Goal: Task Accomplishment & Management: Complete application form

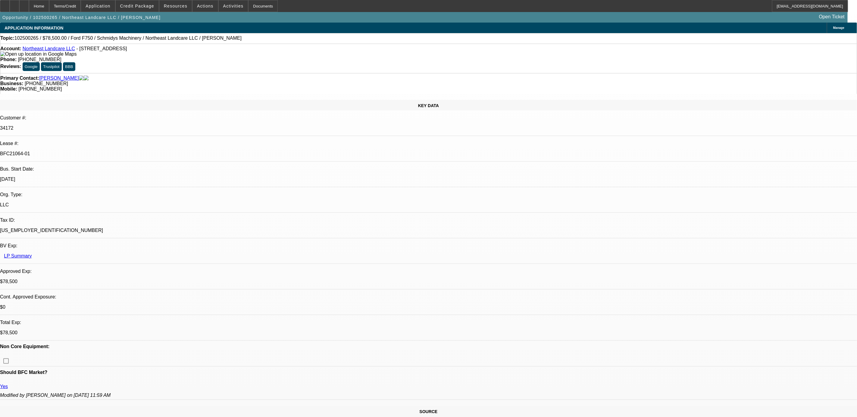
select select "0"
select select "2"
select select "0"
select select "6"
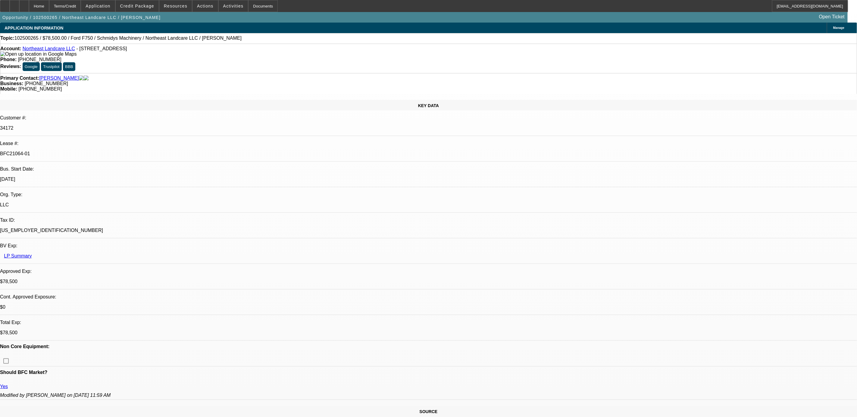
select select "0"
select select "2"
select select "0"
select select "6"
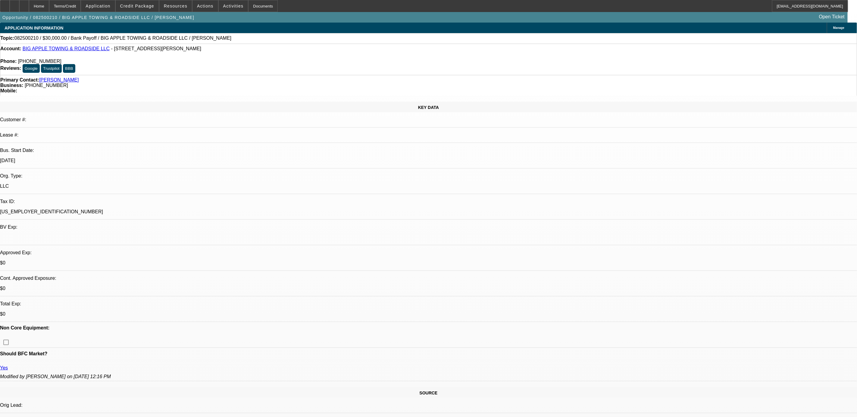
select select "0"
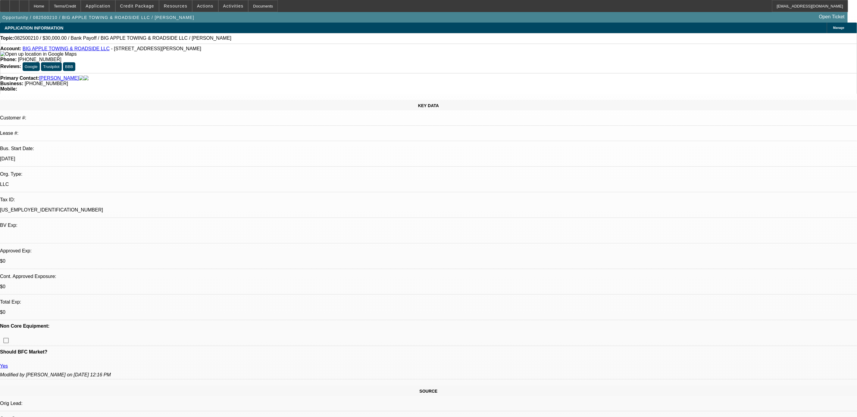
select select "0"
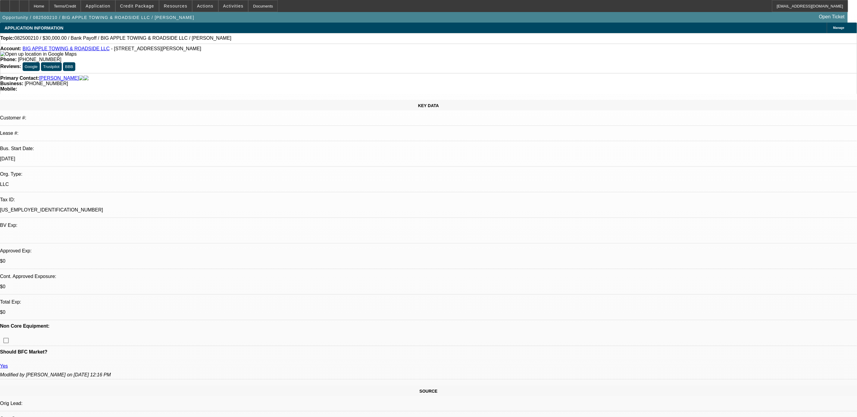
select select "0"
select select "1"
select select "3"
select select "6"
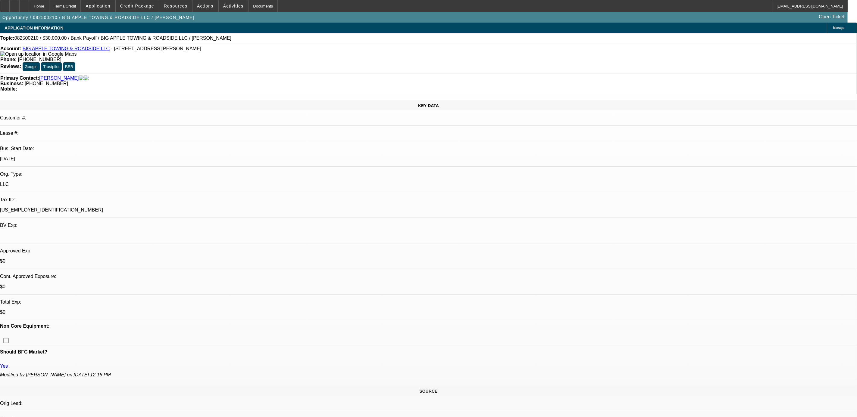
select select "1"
select select "3"
select select "6"
select select "1"
select select "2"
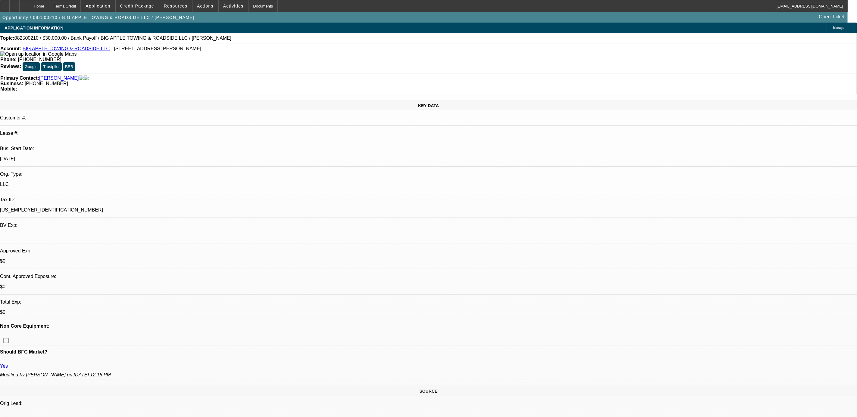
select select "6"
select select "1"
select select "2"
select select "6"
click at [14, 4] on icon at bounding box center [14, 4] width 0 height 0
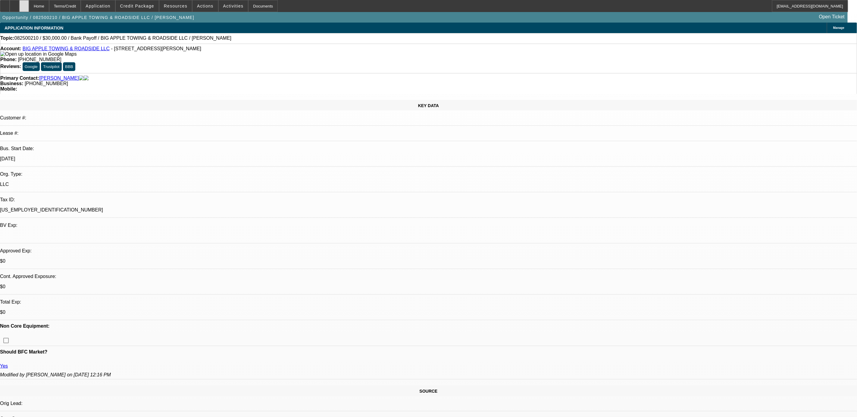
click at [29, 3] on div at bounding box center [24, 6] width 10 height 12
select select "0"
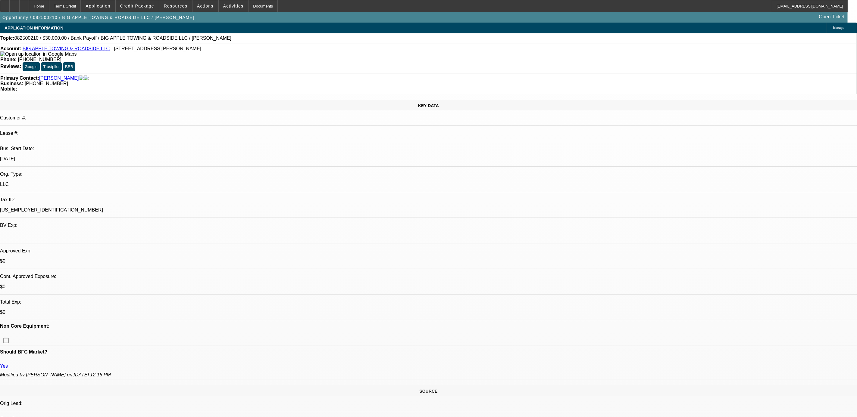
select select "0"
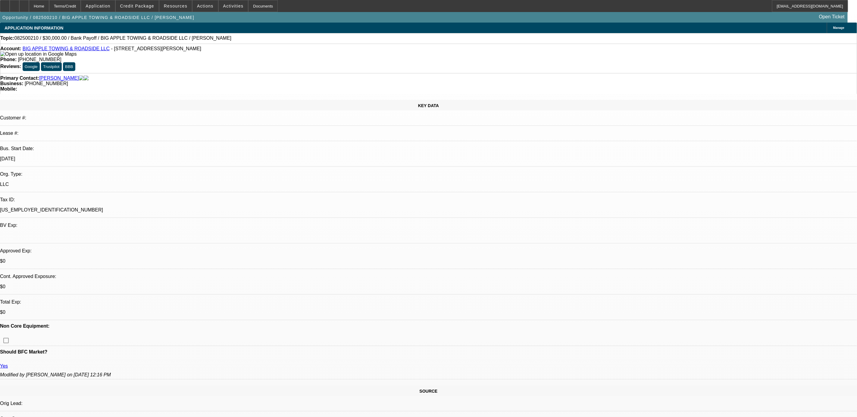
select select "0"
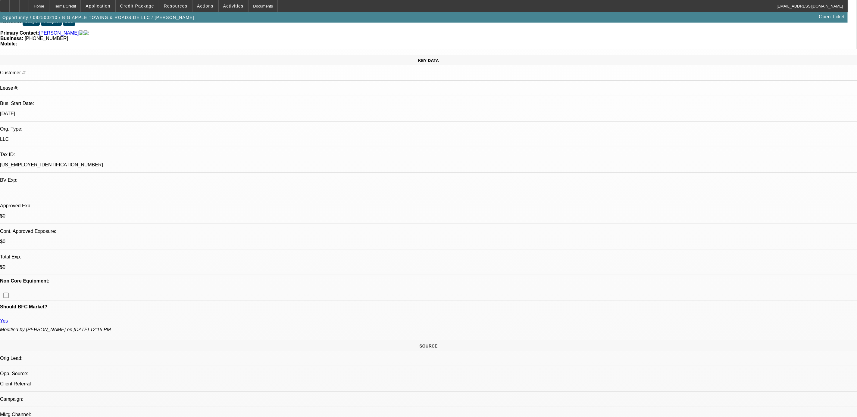
select select "1"
select select "3"
select select "6"
select select "1"
select select "3"
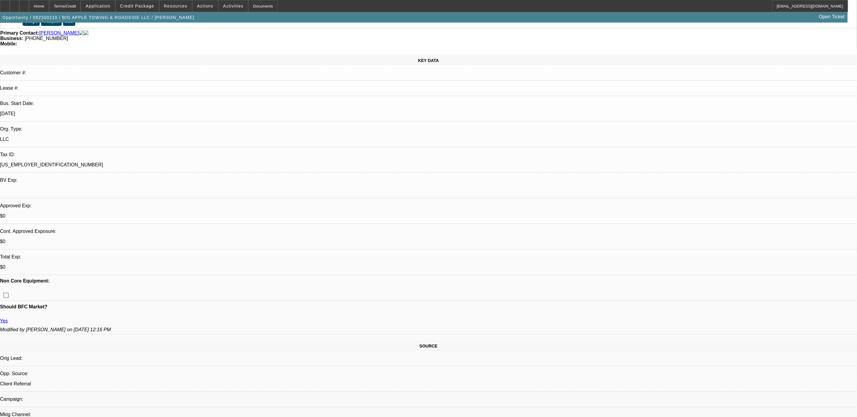
select select "6"
select select "1"
select select "2"
select select "6"
select select "1"
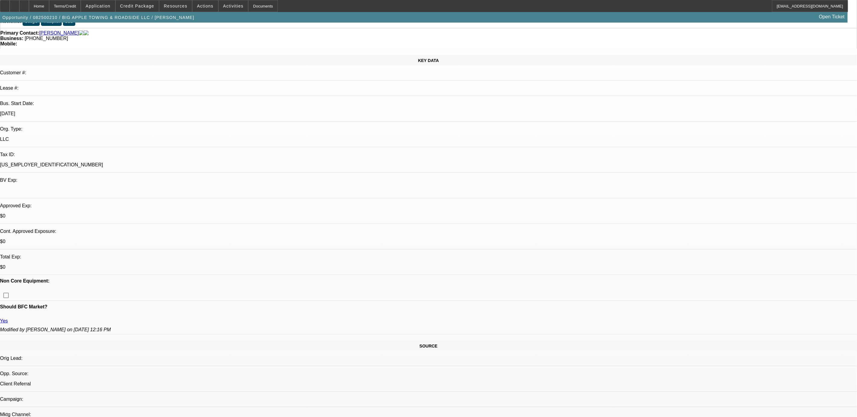
select select "2"
select select "6"
click at [110, 8] on span "Application" at bounding box center [98, 6] width 25 height 5
click at [171, 64] on span "Chauffeurs R US Towing LLC" at bounding box center [185, 64] width 54 height 7
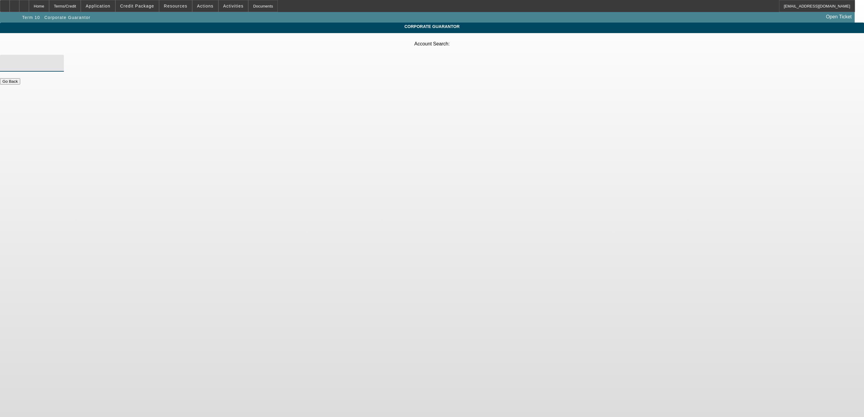
click at [59, 60] on input "Account Search" at bounding box center [32, 63] width 54 height 7
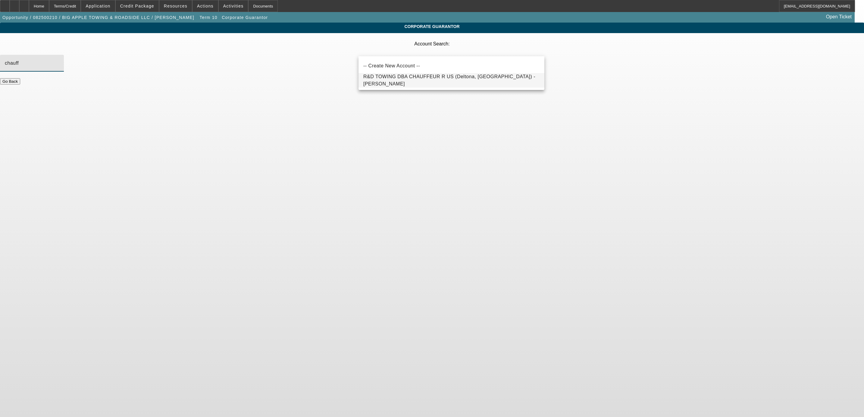
click at [418, 76] on mat-option "R&D TOWING DBA CHAUFFEUR R US (Deltona, FL) - Suncar, Travis" at bounding box center [451, 80] width 186 height 14
type input "R&D TOWING DBA CHAUFFEUR R US (Deltona, FL) - Suncar, Travis"
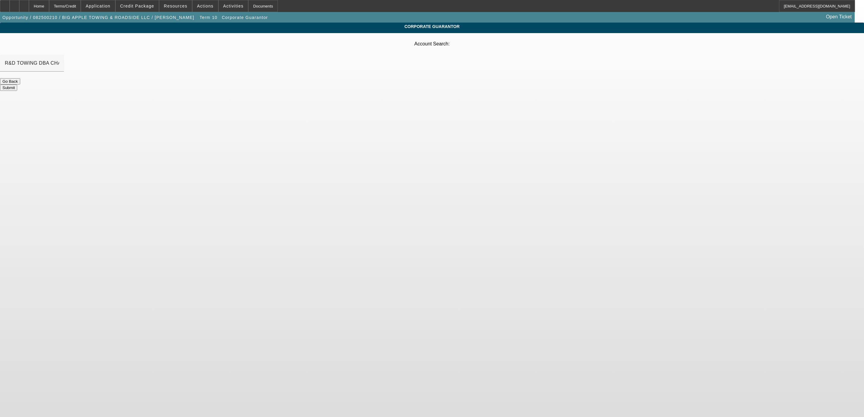
click at [17, 85] on button "Submit" at bounding box center [8, 88] width 17 height 6
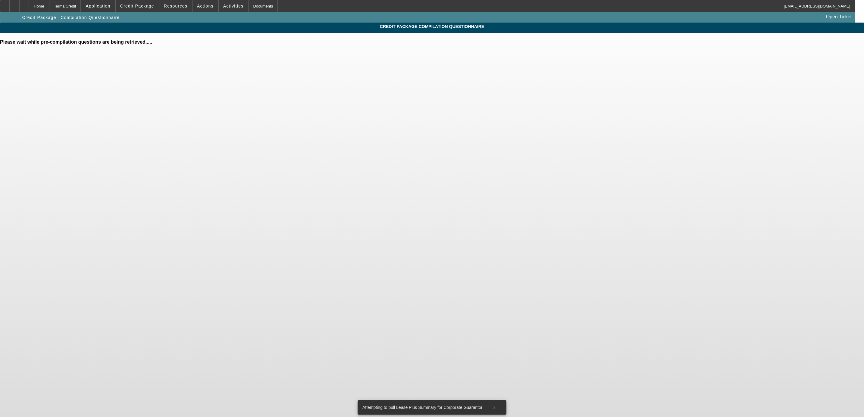
click at [523, 70] on body "Home Terms/Credit Application Credit Package Resources Actions Activities Docum…" at bounding box center [432, 208] width 864 height 417
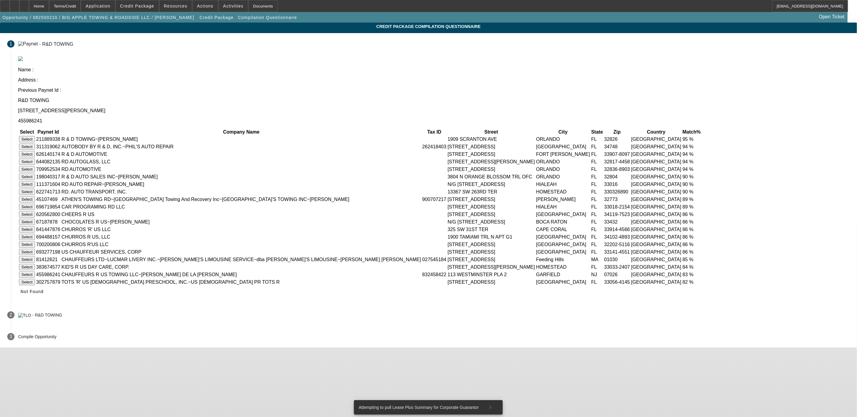
scroll to position [18, 0]
click at [44, 294] on span "Not Found" at bounding box center [31, 291] width 23 height 5
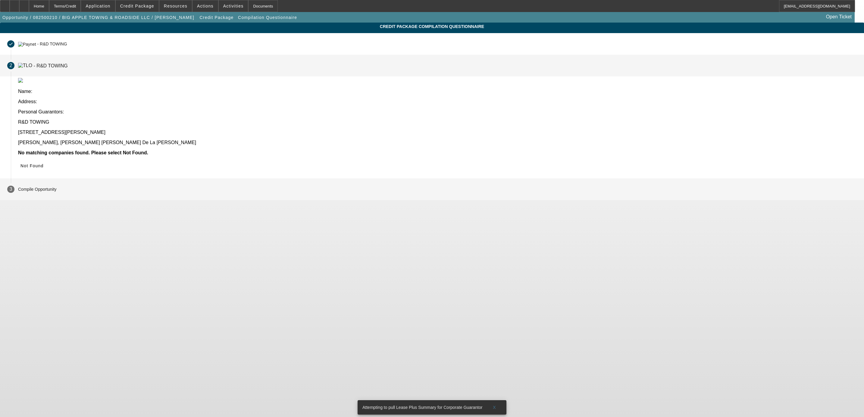
click at [57, 187] on p "Compile Opportunity" at bounding box center [37, 189] width 39 height 5
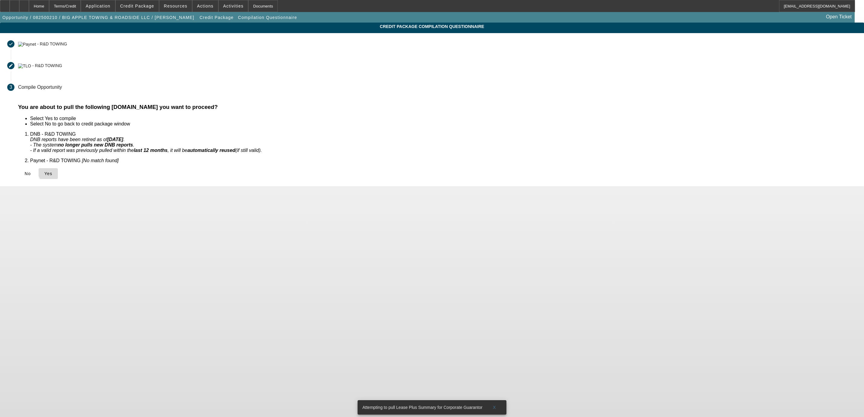
click at [52, 171] on span "Yes" at bounding box center [48, 173] width 8 height 5
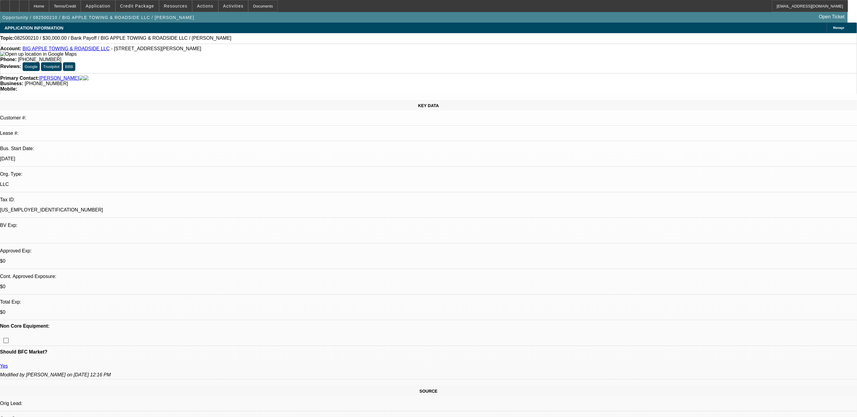
select select "0"
select select "3"
select select "0"
select select "6"
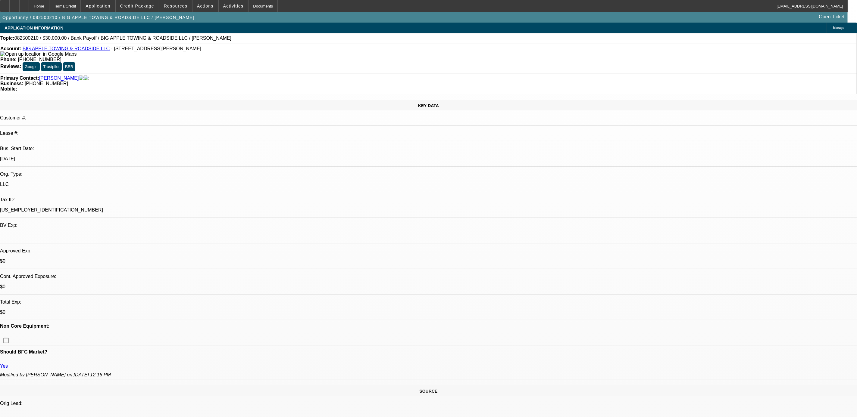
select select "0"
select select "3"
select select "0"
select select "6"
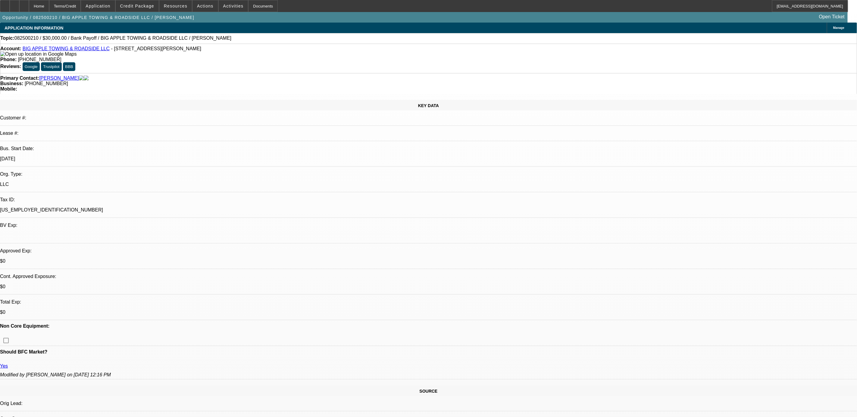
select select "0"
select select "2"
select select "0"
select select "6"
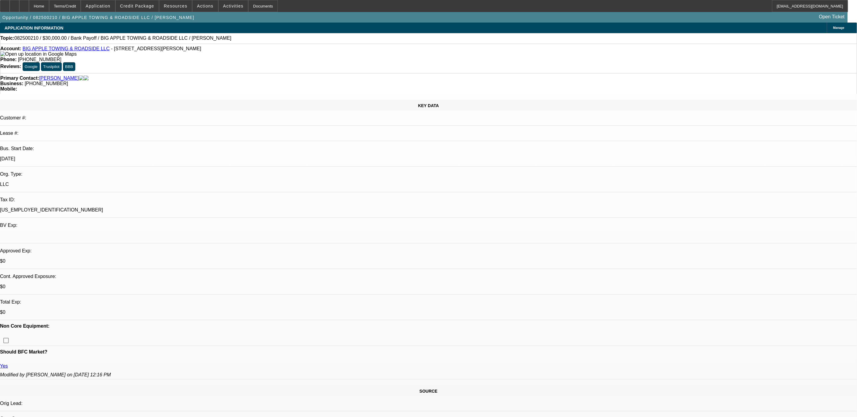
select select "0"
select select "2"
select select "0"
select select "6"
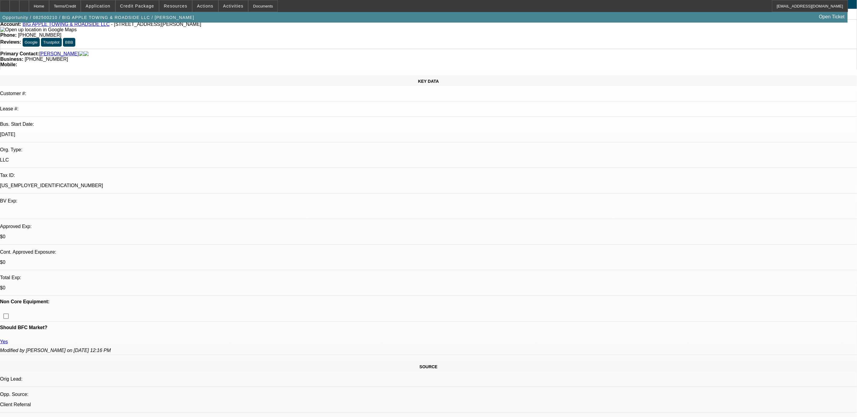
scroll to position [45, 0]
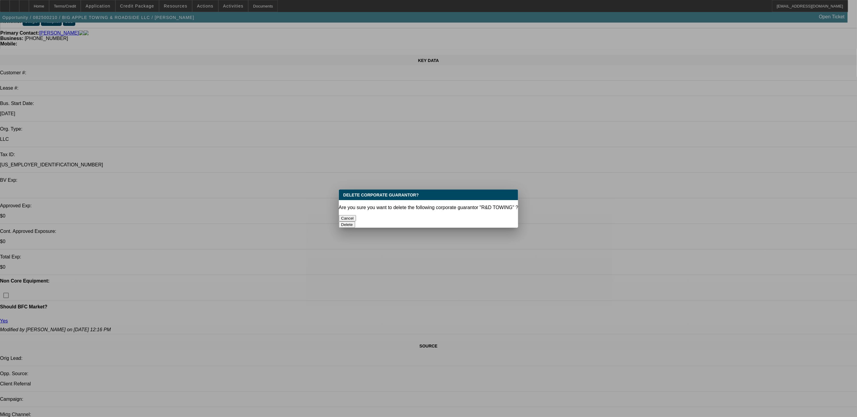
click at [355, 222] on button "Delete" at bounding box center [347, 225] width 17 height 6
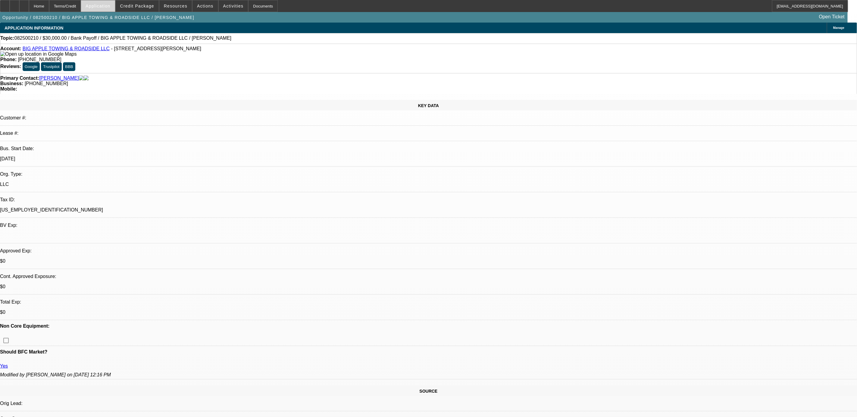
click at [110, 6] on span "Application" at bounding box center [98, 6] width 25 height 5
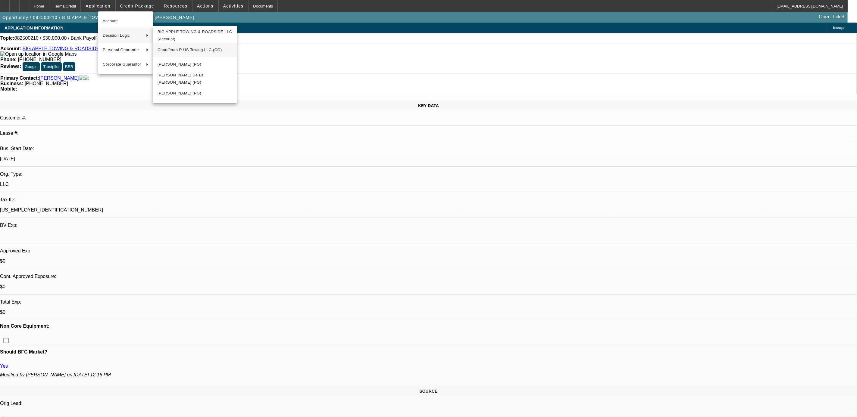
click at [174, 50] on span "Chauffeurs R US Towing LLC (CG)" at bounding box center [195, 49] width 75 height 7
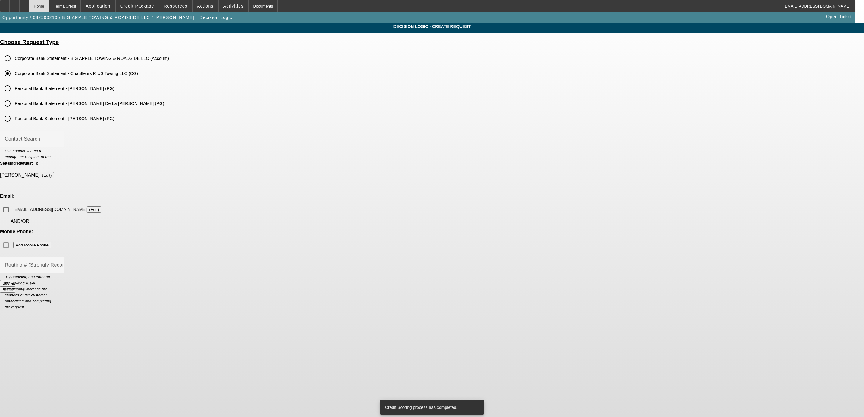
click at [49, 7] on div "Home" at bounding box center [39, 6] width 20 height 12
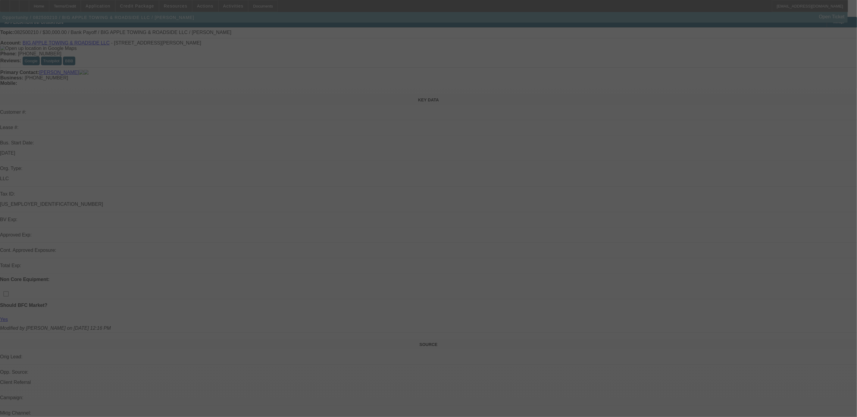
scroll to position [45, 0]
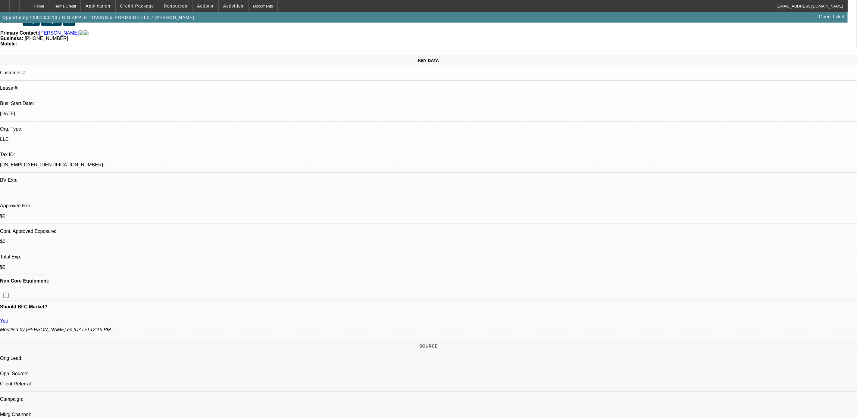
select select "0"
select select "3"
select select "0"
select select "6"
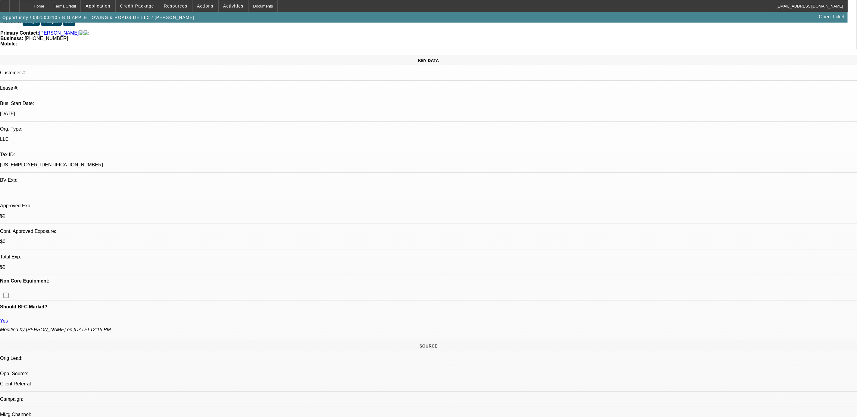
select select "0"
select select "3"
select select "0"
select select "6"
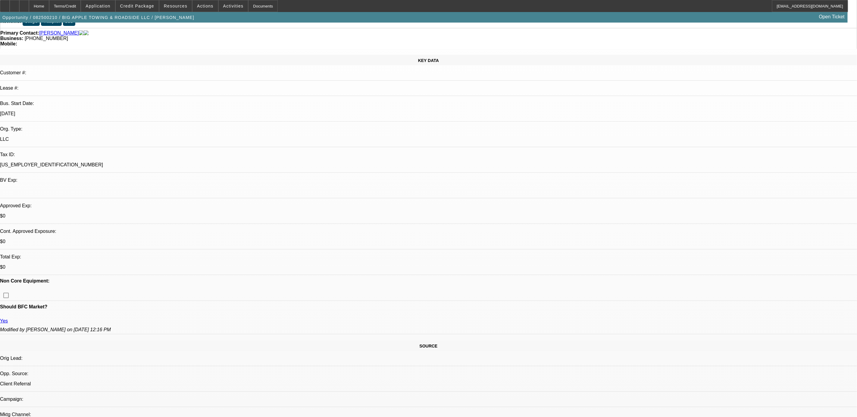
select select "0"
select select "2"
select select "0"
select select "6"
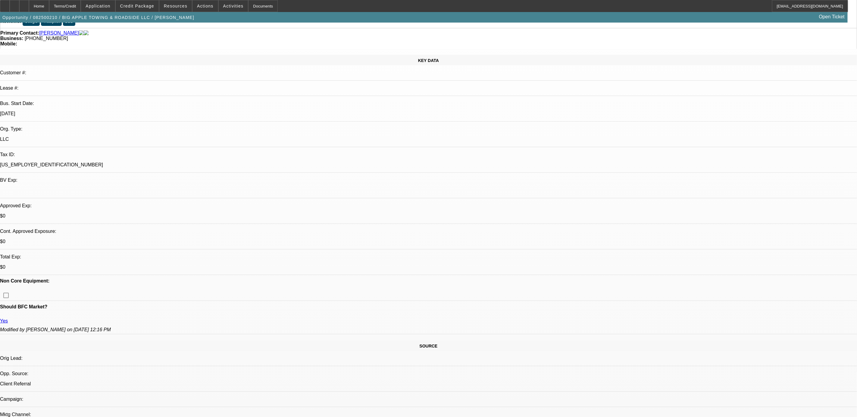
select select "0"
select select "2"
select select "0"
select select "6"
